Goal: Find specific page/section: Find specific page/section

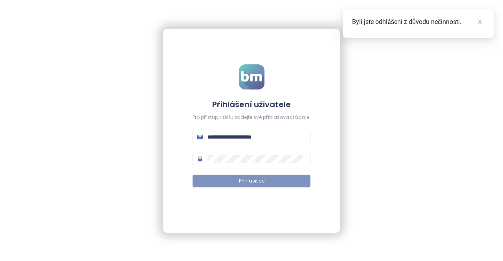
click at [259, 181] on span "Přihlásit se" at bounding box center [252, 181] width 26 height 7
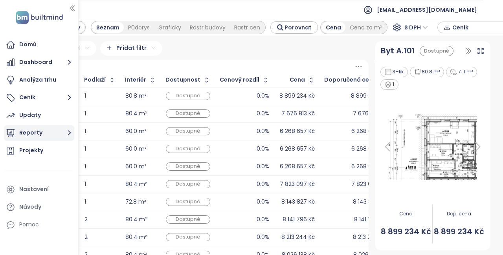
click at [62, 133] on button "Reporty" at bounding box center [39, 133] width 70 height 16
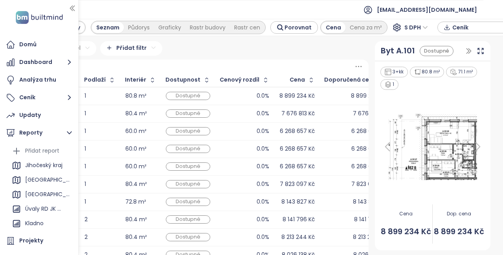
click at [219, 90] on td "0.0%" at bounding box center [244, 96] width 59 height 18
click at [35, 222] on div "Kladno" at bounding box center [34, 224] width 18 height 10
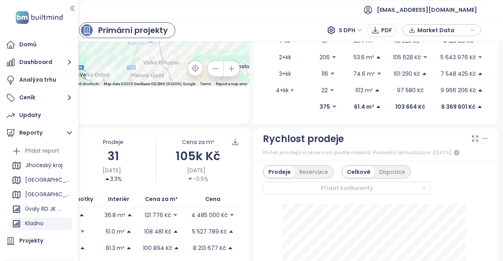
scroll to position [135, 0]
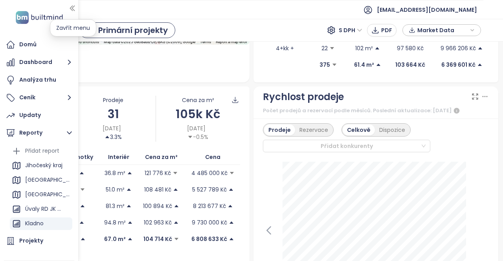
click at [75, 7] on icon "button" at bounding box center [72, 8] width 8 height 8
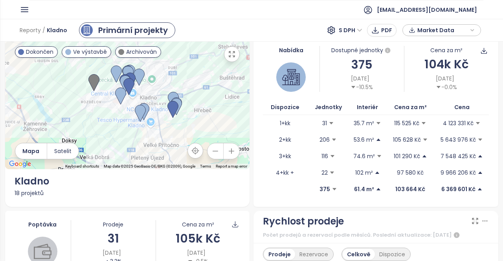
scroll to position [0, 0]
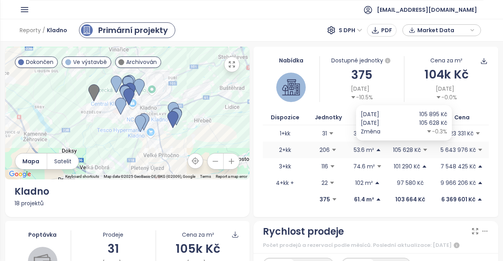
click at [403, 149] on p "105 628 Kč" at bounding box center [407, 150] width 28 height 9
